Goal: Find specific page/section: Find specific page/section

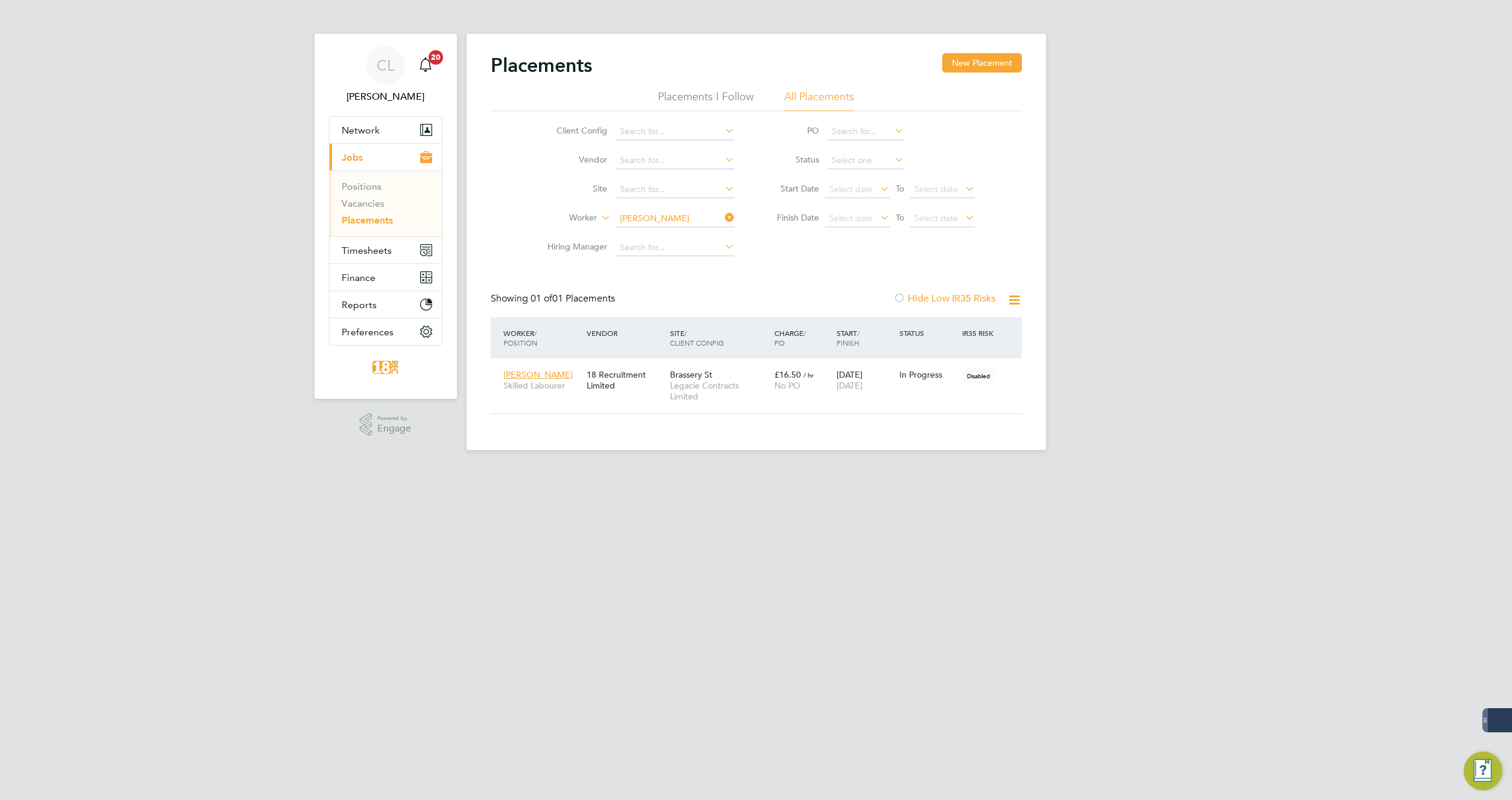
scroll to position [45, 105]
click at [819, 92] on li "All Placements" at bounding box center [819, 100] width 70 height 22
click at [723, 217] on icon at bounding box center [723, 217] width 0 height 17
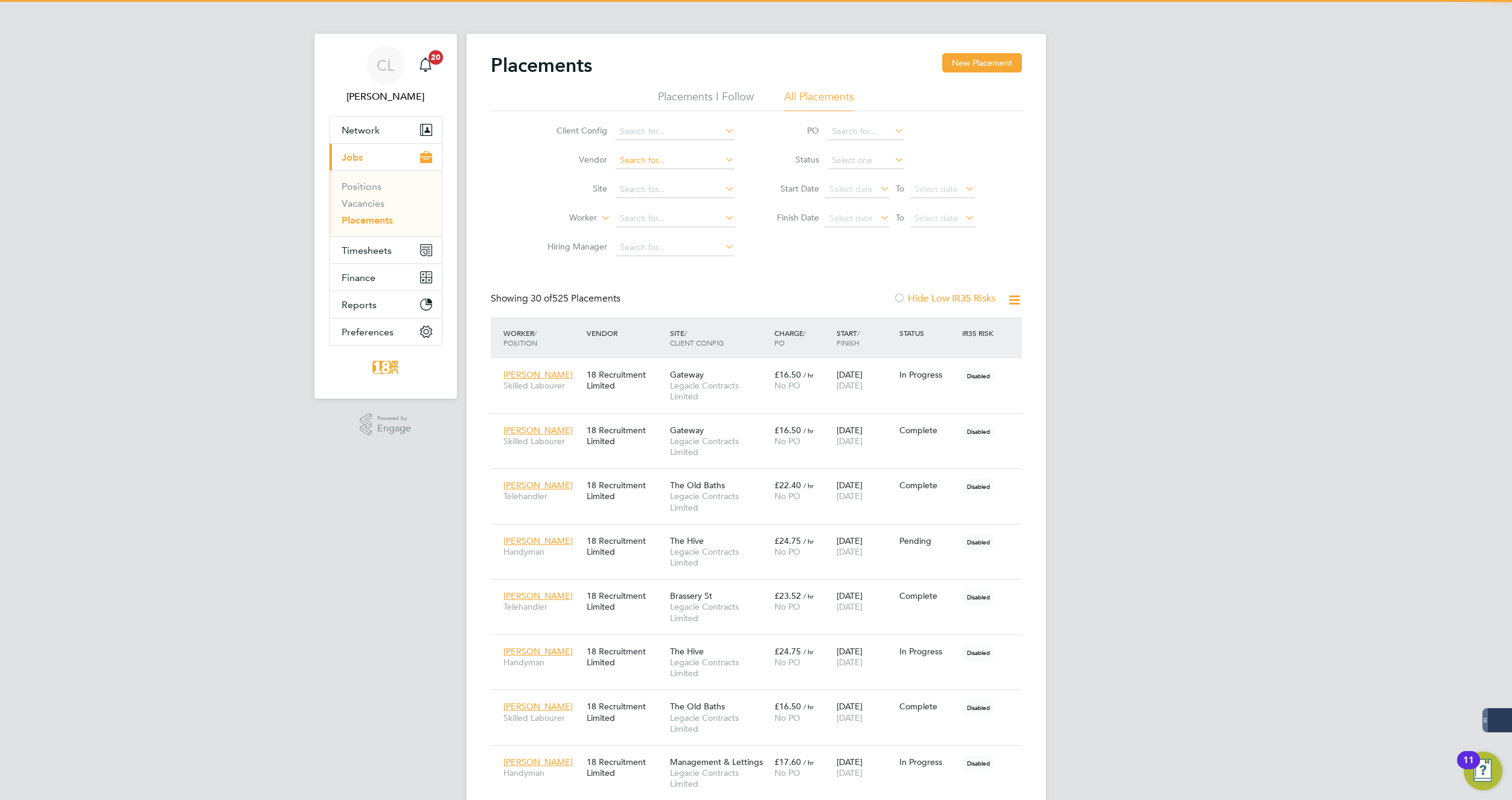
click at [665, 161] on input at bounding box center [675, 160] width 119 height 17
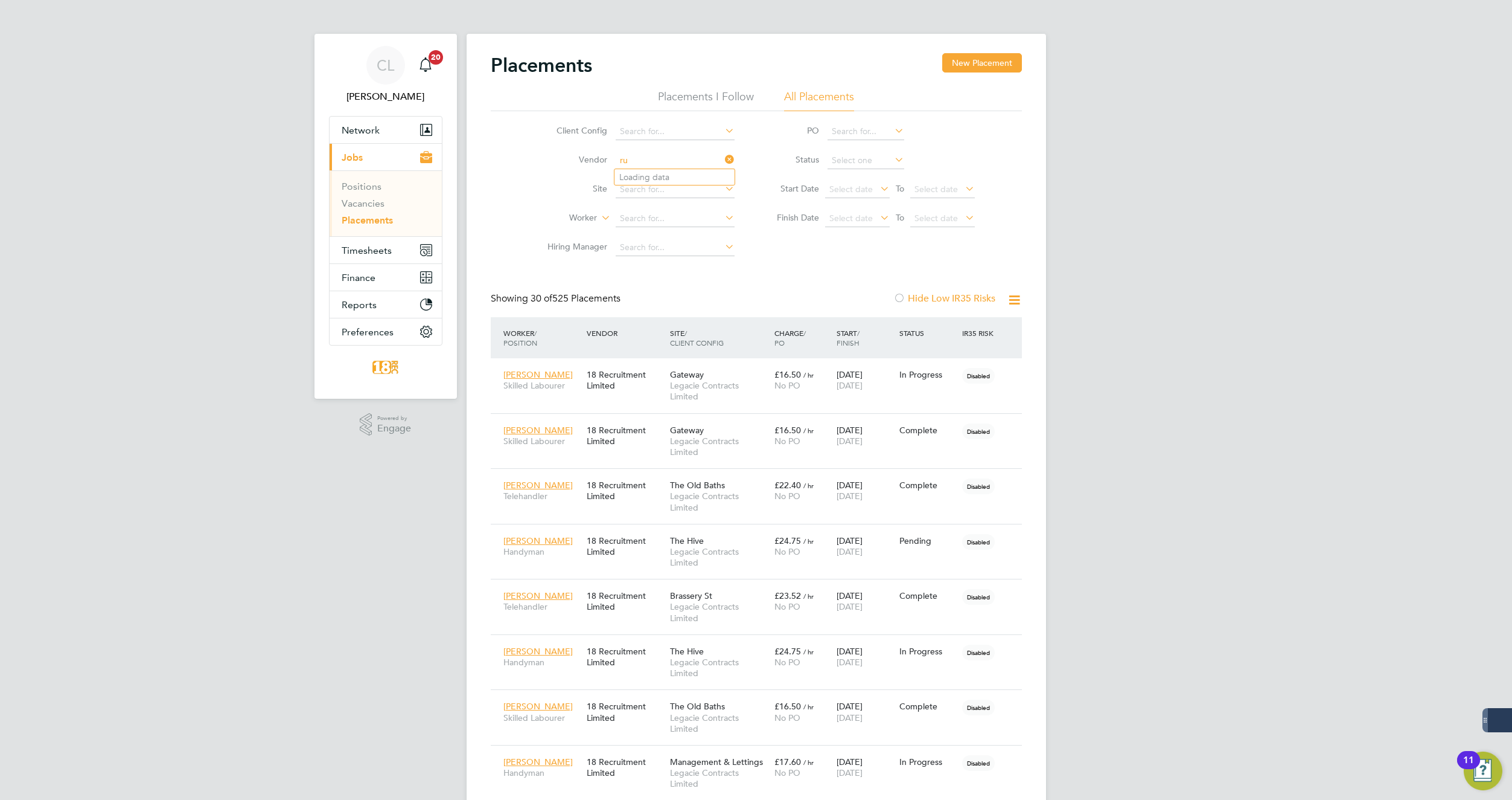
type input "r"
type input "high"
click at [723, 157] on icon at bounding box center [723, 159] width 0 height 17
click at [674, 196] on input at bounding box center [675, 189] width 119 height 17
click at [678, 209] on li "High Street Runcorn" at bounding box center [674, 206] width 120 height 16
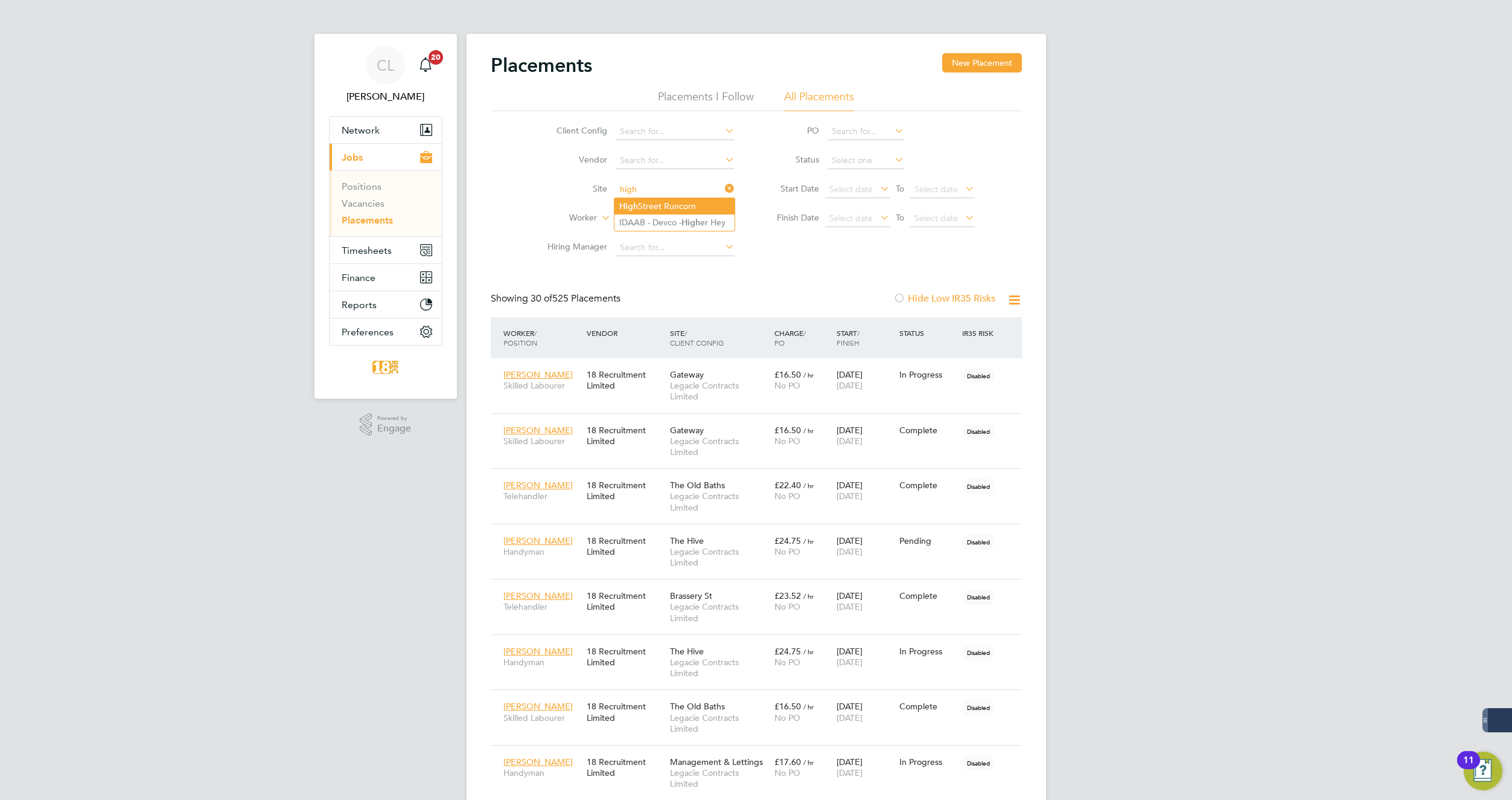
type input "High Street Runcorn"
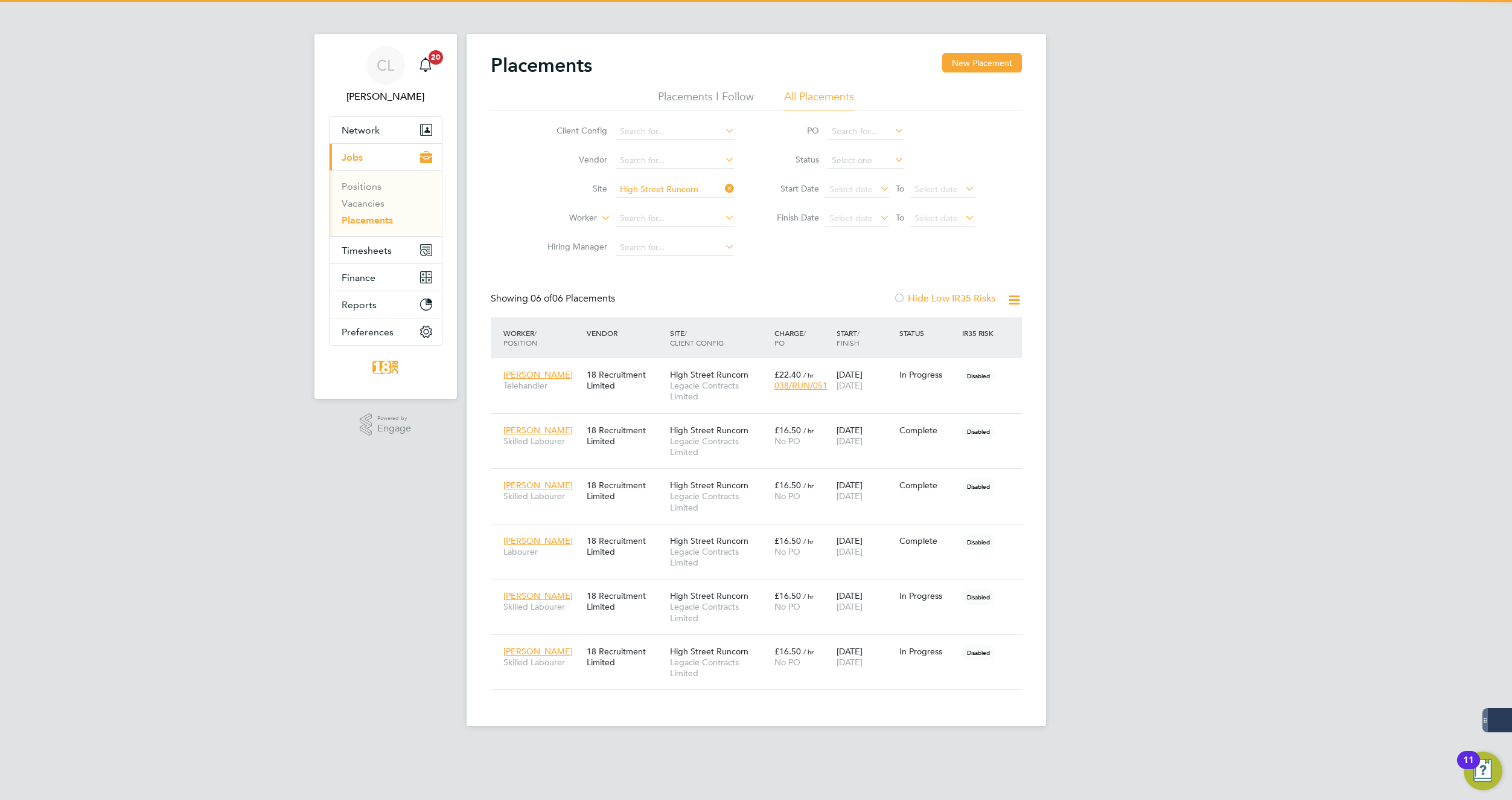
click at [831, 279] on div "Placements New Placement Placements I Follow All Placements Client Config Vendo…" at bounding box center [757, 371] width 531 height 636
